Goal: Task Accomplishment & Management: Use online tool/utility

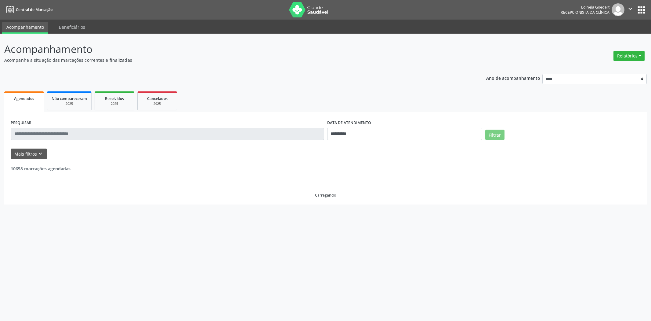
click at [622, 55] on button "Relatórios" at bounding box center [629, 56] width 31 height 10
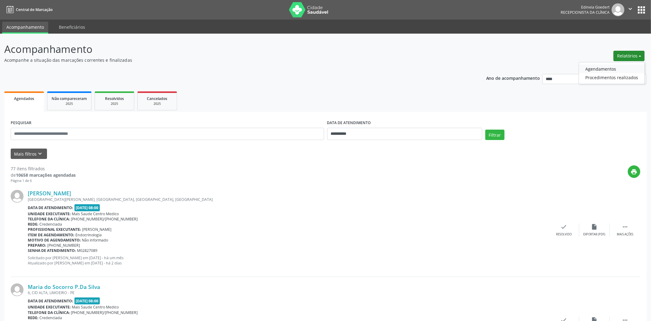
click at [619, 64] on link "Agendamentos" at bounding box center [612, 68] width 66 height 9
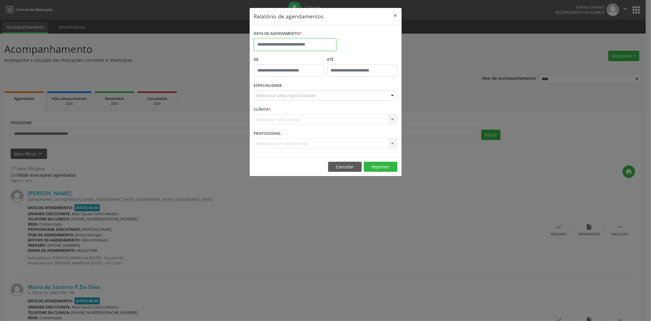
click at [298, 45] on input "text" at bounding box center [295, 44] width 82 height 12
click at [302, 75] on span "3" at bounding box center [301, 77] width 12 height 12
type input "**********"
click at [302, 75] on span "3" at bounding box center [301, 77] width 12 height 12
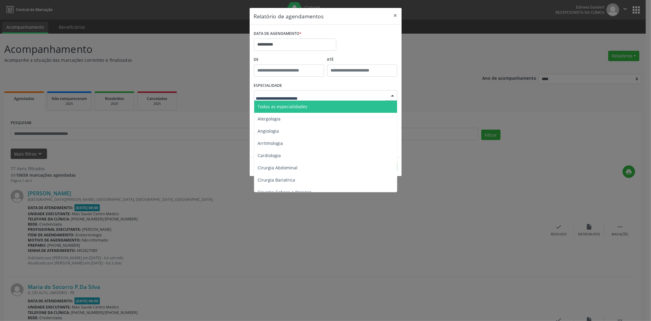
click at [287, 100] on div "Todas as especialidades Alergologia Angiologia Arritmologia Cardiologia Cirurgi…" at bounding box center [325, 95] width 143 height 10
click at [294, 104] on span "Todas as especialidades" at bounding box center [283, 106] width 50 height 6
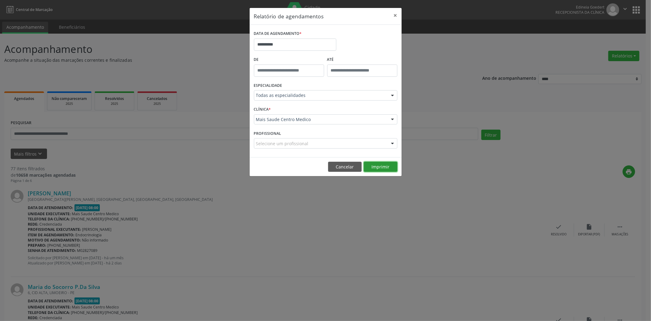
click at [386, 163] on button "Imprimir" at bounding box center [381, 167] width 34 height 10
